Goal: Task Accomplishment & Management: Complete application form

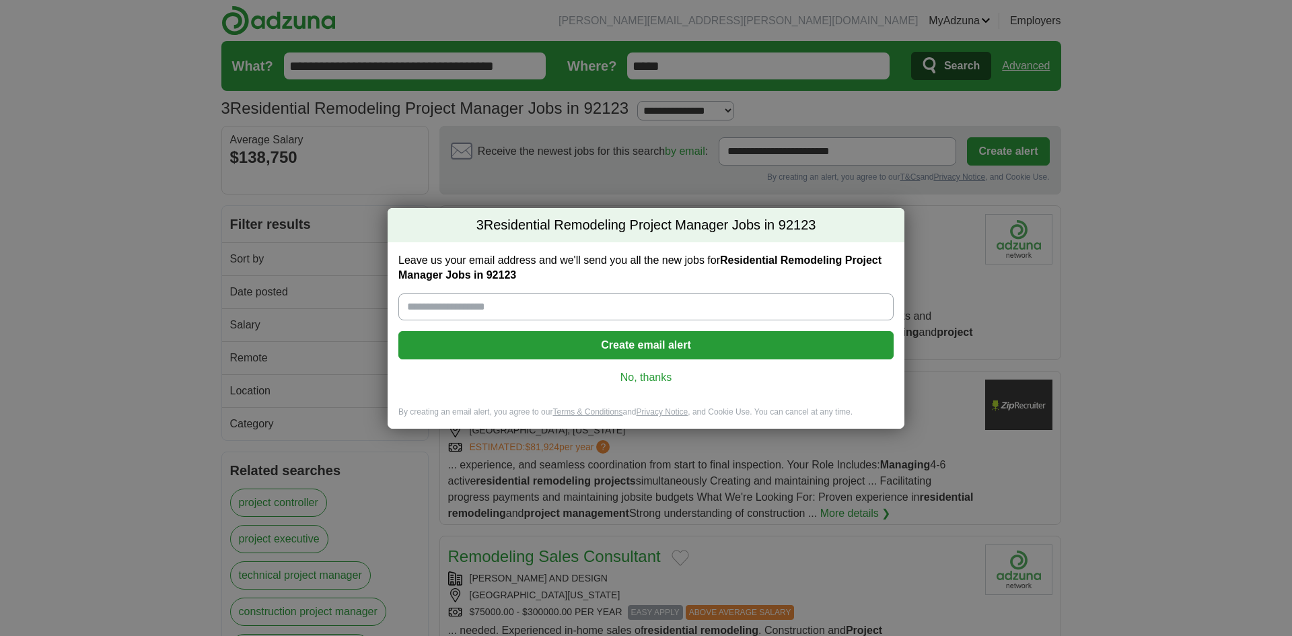
click at [655, 377] on link "No, thanks" at bounding box center [646, 377] width 474 height 15
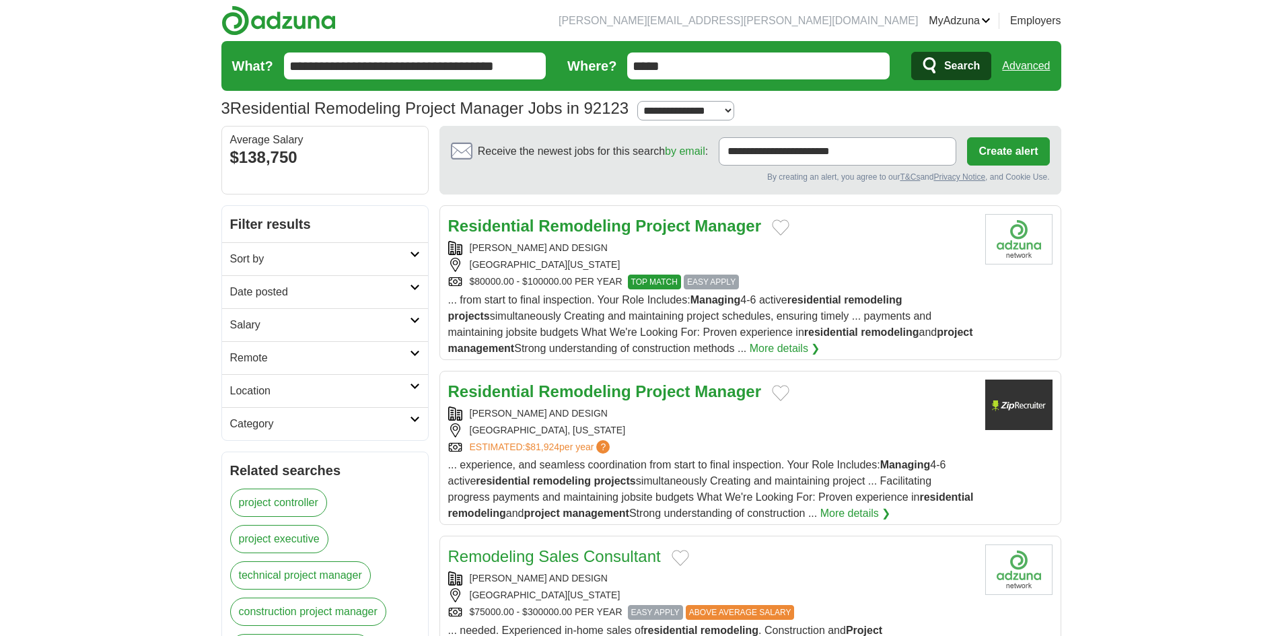
click at [716, 277] on span "EASY APPLY" at bounding box center [711, 282] width 55 height 15
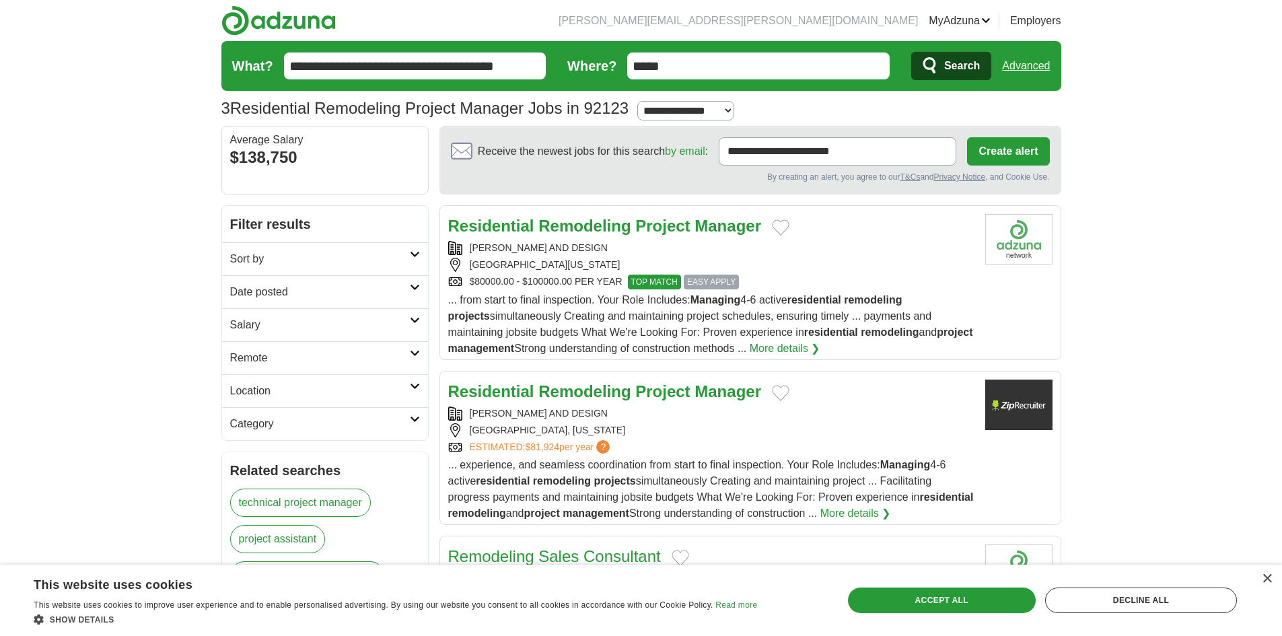
click at [565, 442] on link "ESTIMATED: $81,924 per year ?" at bounding box center [541, 447] width 143 height 14
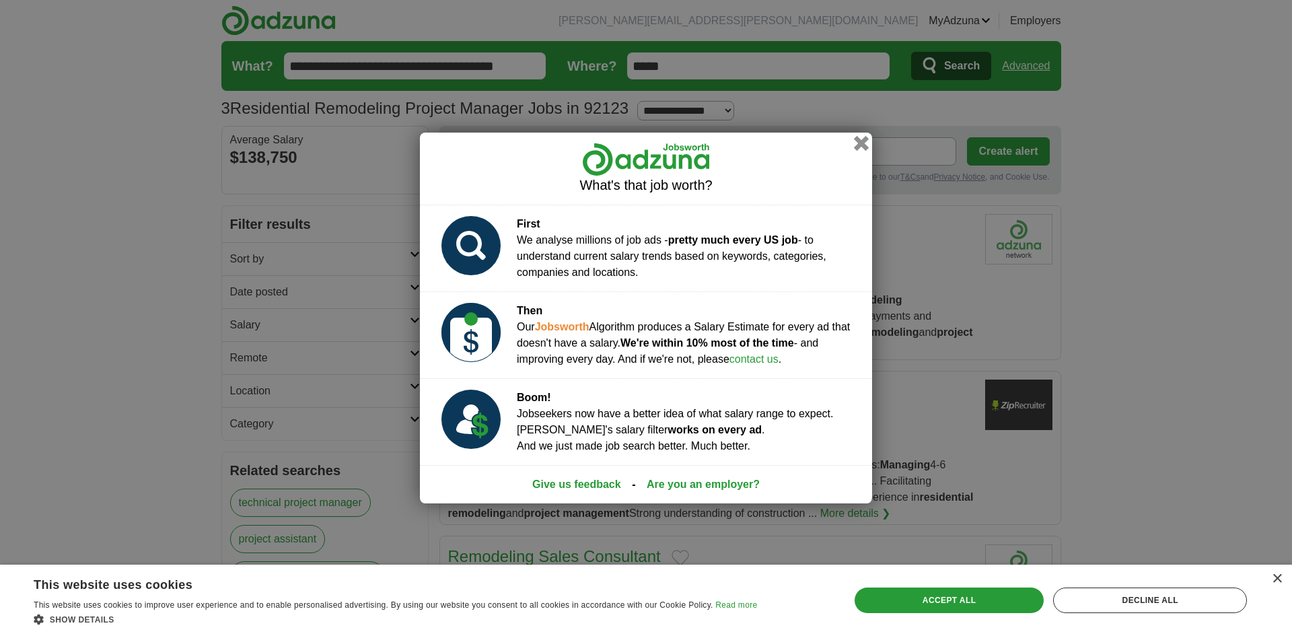
click at [863, 138] on button "button" at bounding box center [861, 143] width 15 height 15
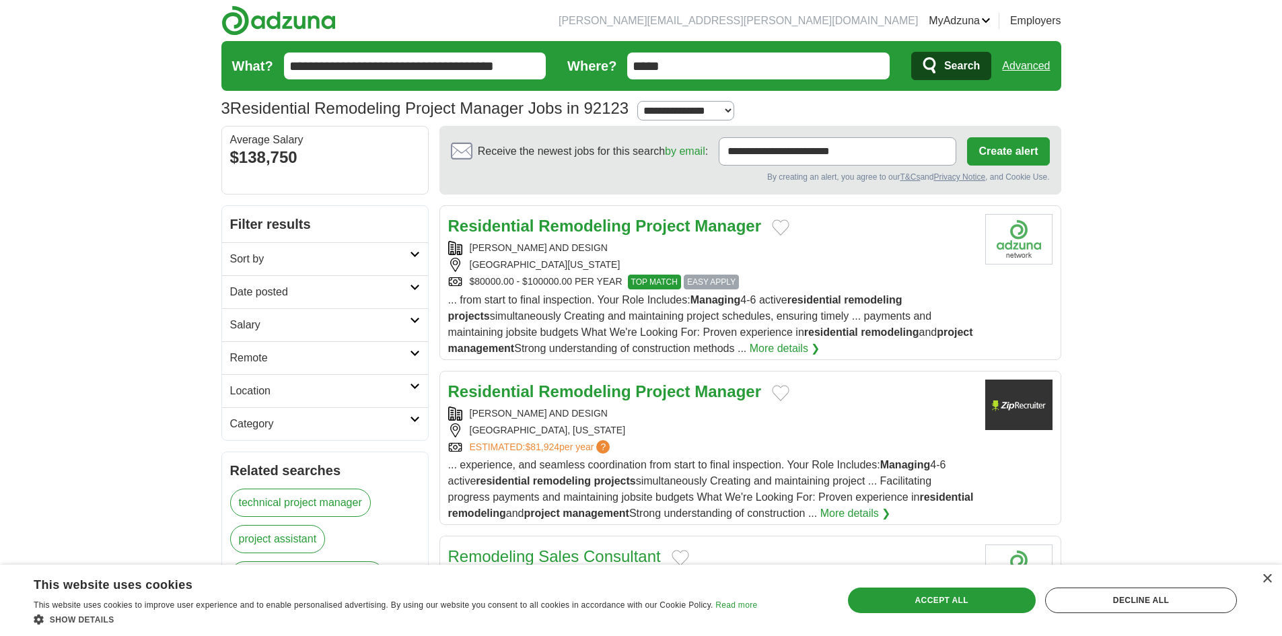
click at [653, 279] on span "TOP MATCH" at bounding box center [654, 282] width 53 height 15
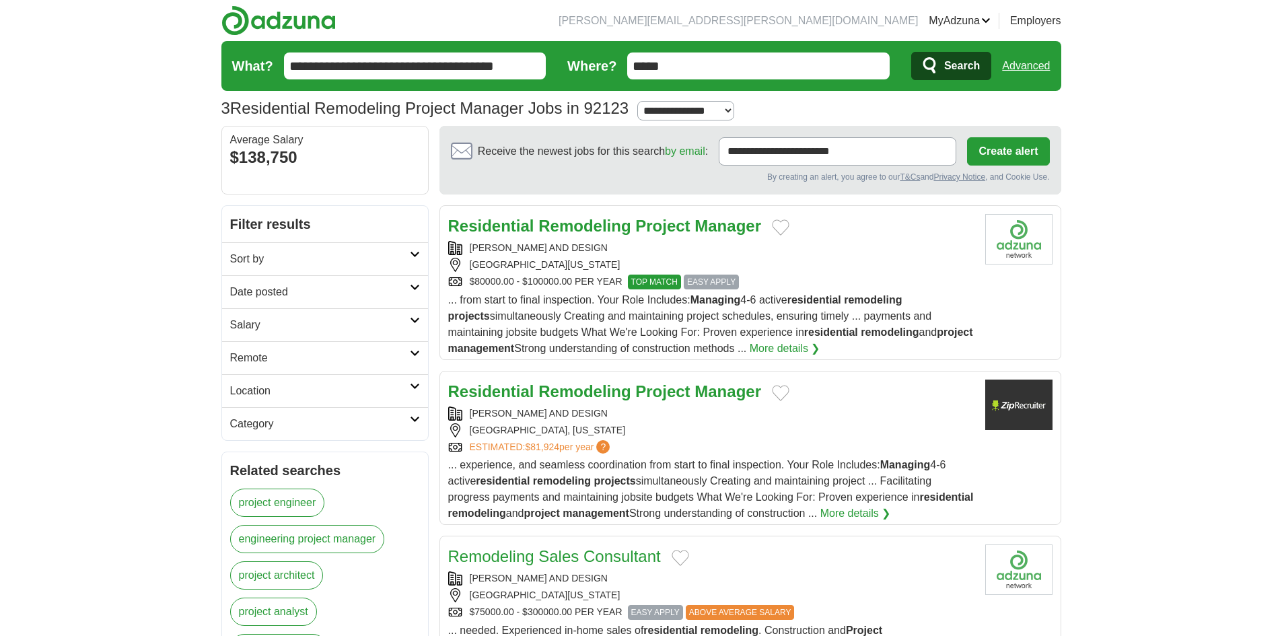
click at [531, 388] on strong "Residential" at bounding box center [491, 391] width 86 height 18
